Goal: Find specific page/section: Find specific page/section

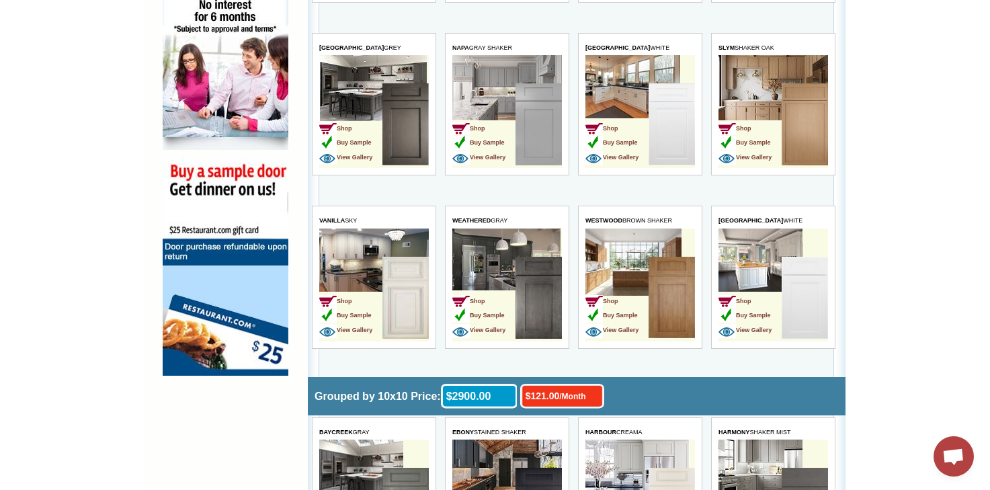
scroll to position [941, 0]
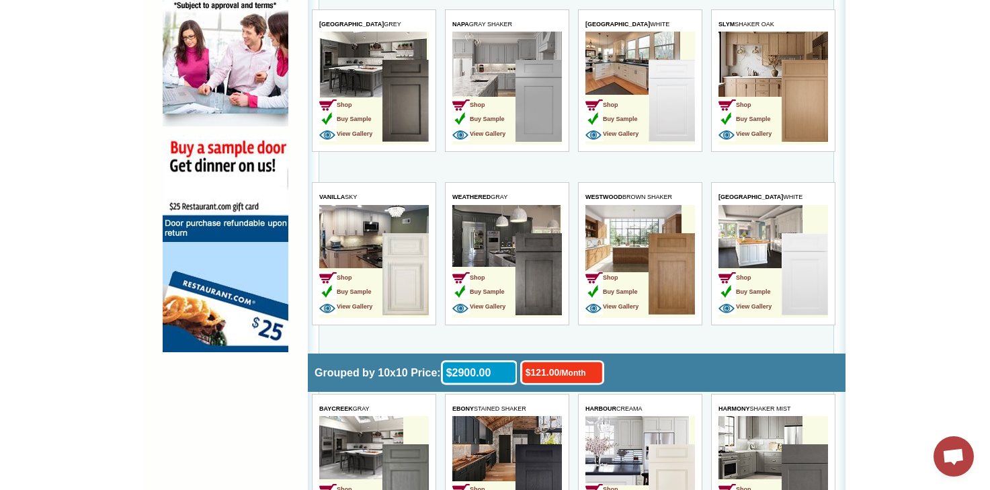
click at [657, 107] on img at bounding box center [671, 101] width 46 height 82
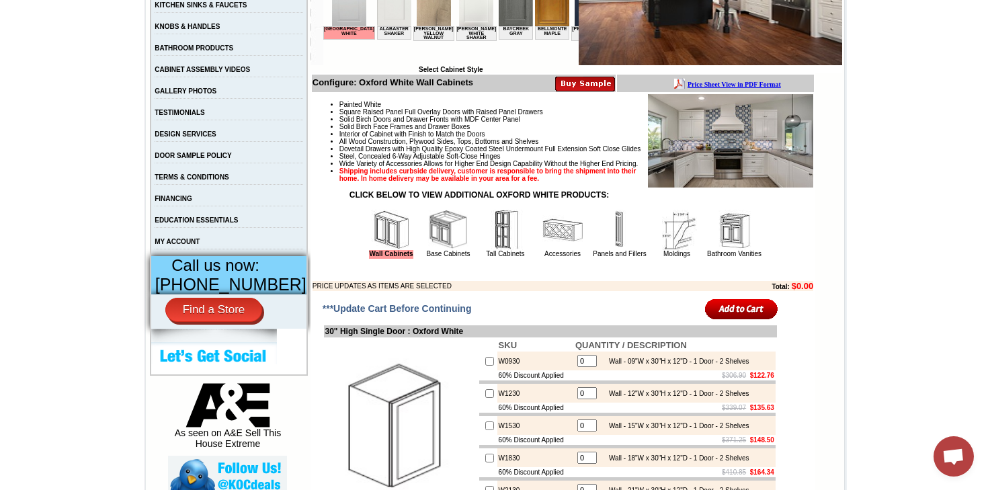
scroll to position [336, 0]
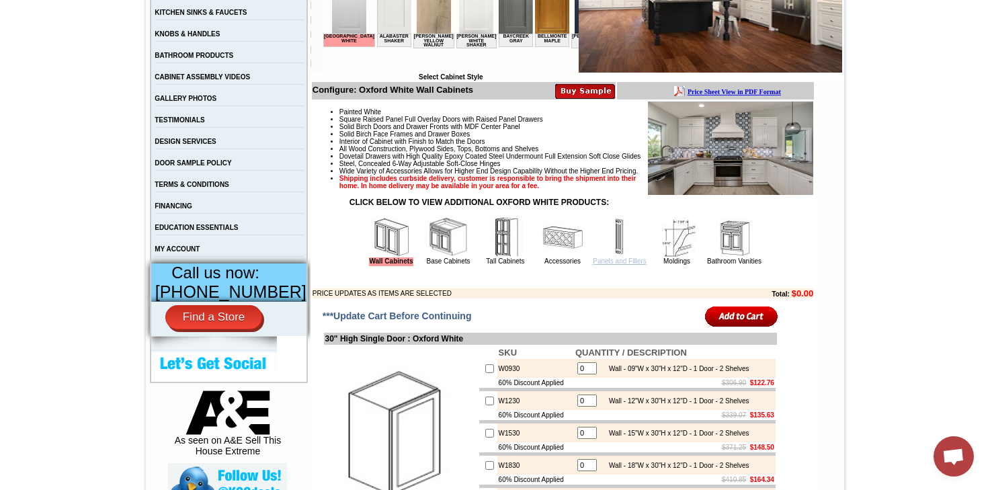
click at [604, 265] on link "Panels and Fillers" at bounding box center [619, 260] width 53 height 7
